Goal: Information Seeking & Learning: Learn about a topic

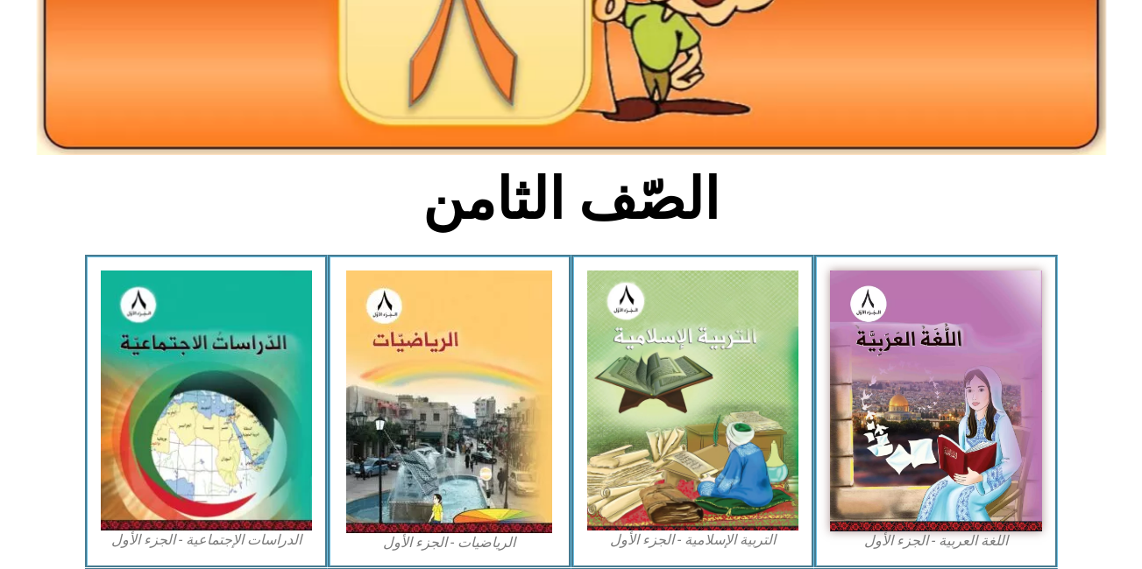
scroll to position [290, 0]
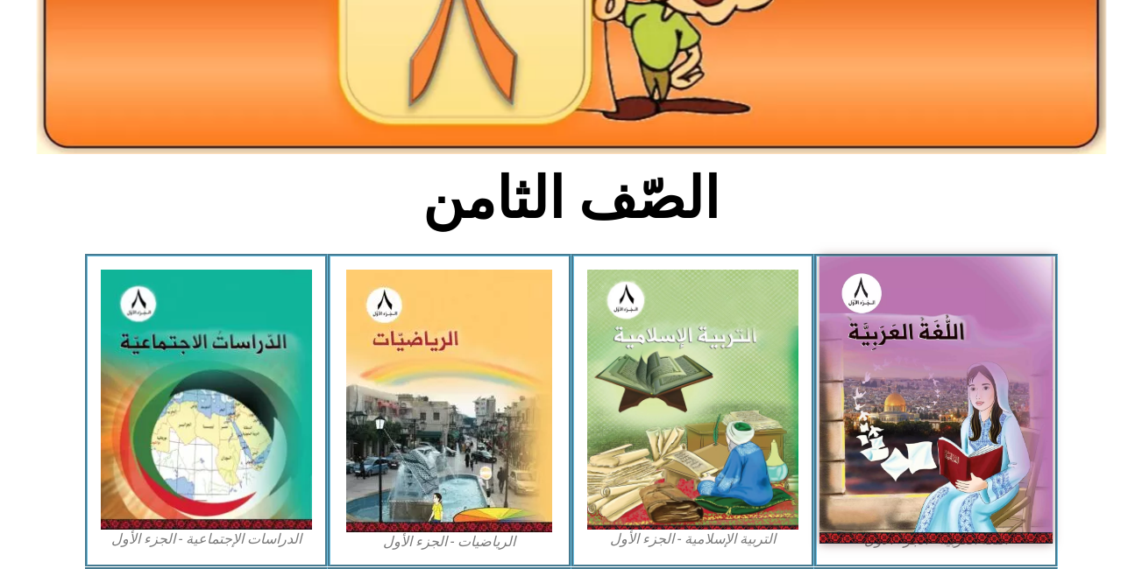
click at [877, 386] on img at bounding box center [935, 400] width 233 height 287
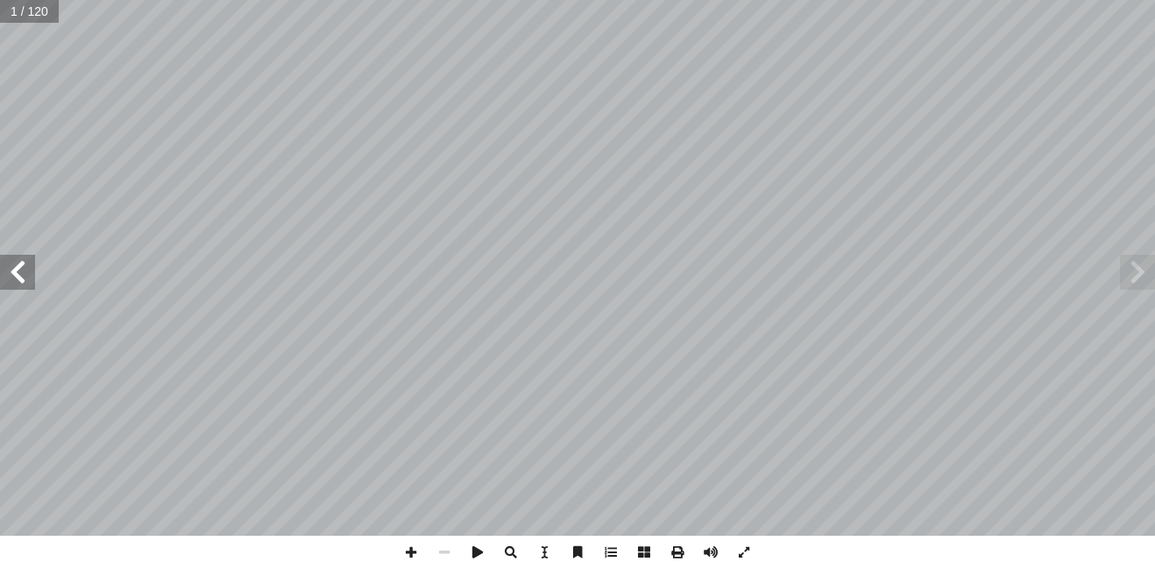
click at [25, 265] on span at bounding box center [17, 272] width 35 height 35
click at [1154, 159] on html "الصفحة الرئيسية الصف الأول الصف الثاني الصف الثالث الصف الرابع الصف الخامس الصف…" at bounding box center [577, 79] width 1155 height 159
click at [853, 551] on div "١٨ ُ تيعاب ْ وا��س ُ م ْ ه َ الف ما... َ د ْ ن ِ ع ِ ل َ م َ ع ْ ال ِ اف َ ن ْ …" at bounding box center [577, 284] width 1155 height 569
click at [795, 159] on html "الصفحة الرئيسية الصف الأول الصف الثاني الصف الثالث الصف الرابع الصف الخامس الصف…" at bounding box center [577, 79] width 1155 height 159
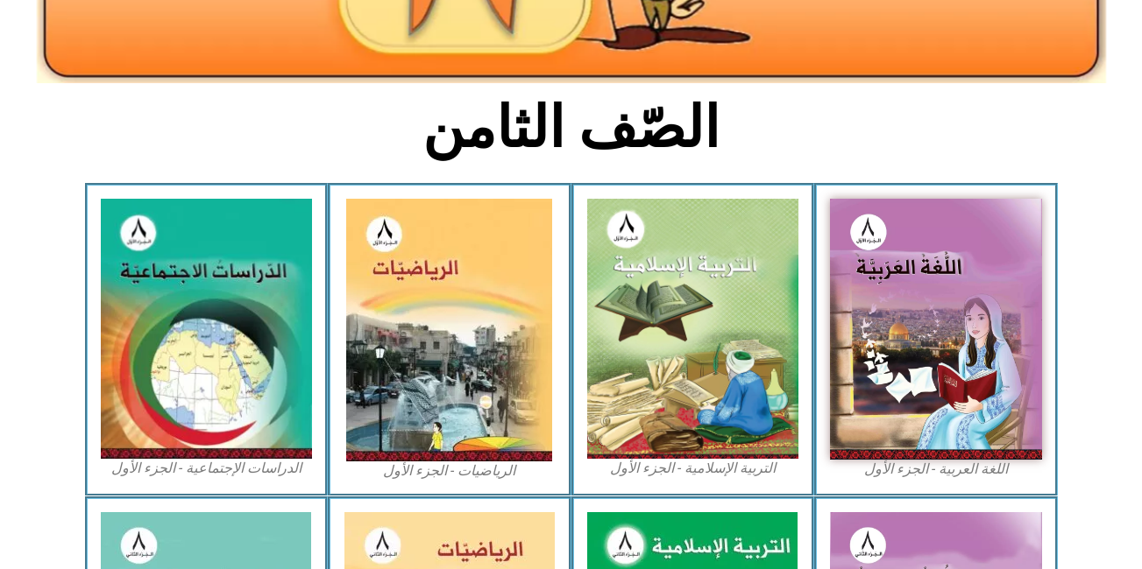
scroll to position [362, 0]
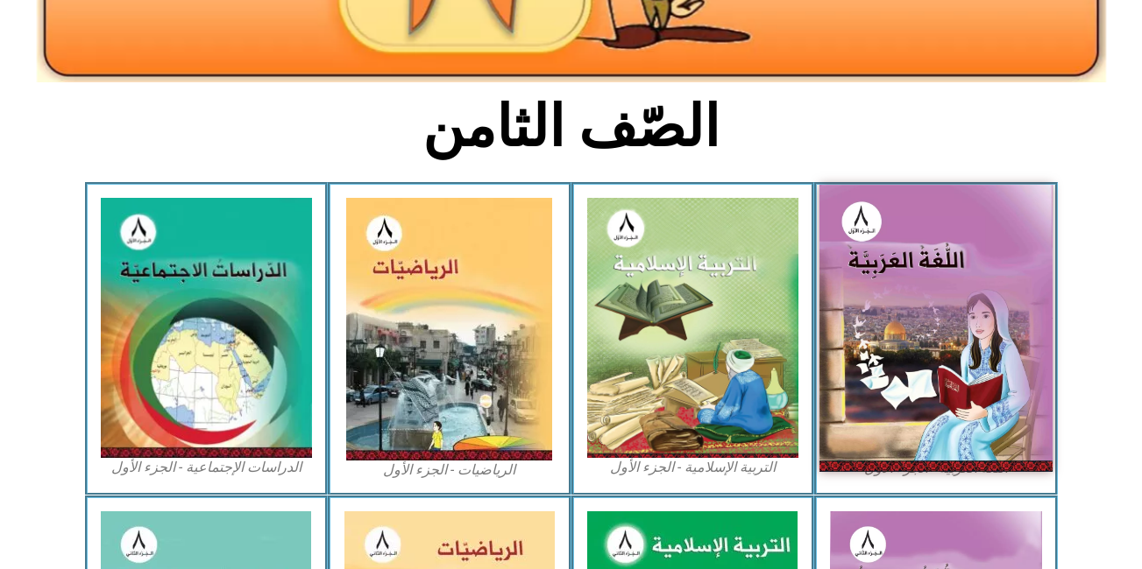
click at [885, 360] on img at bounding box center [935, 328] width 233 height 287
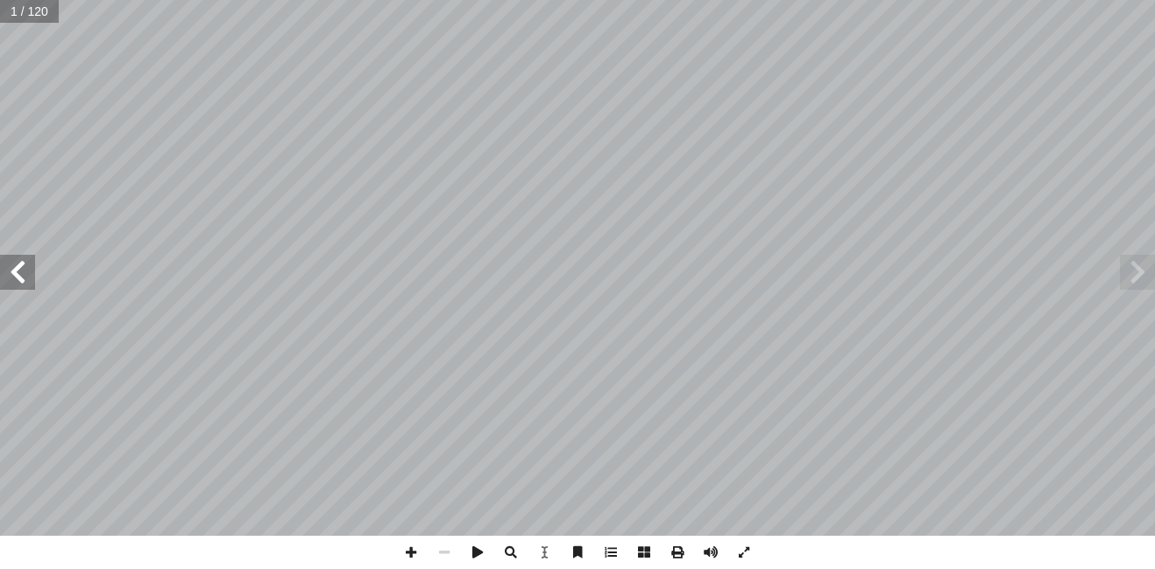
click at [13, 11] on input "text" at bounding box center [29, 11] width 59 height 23
type input "**"
